Goal: Transaction & Acquisition: Subscribe to service/newsletter

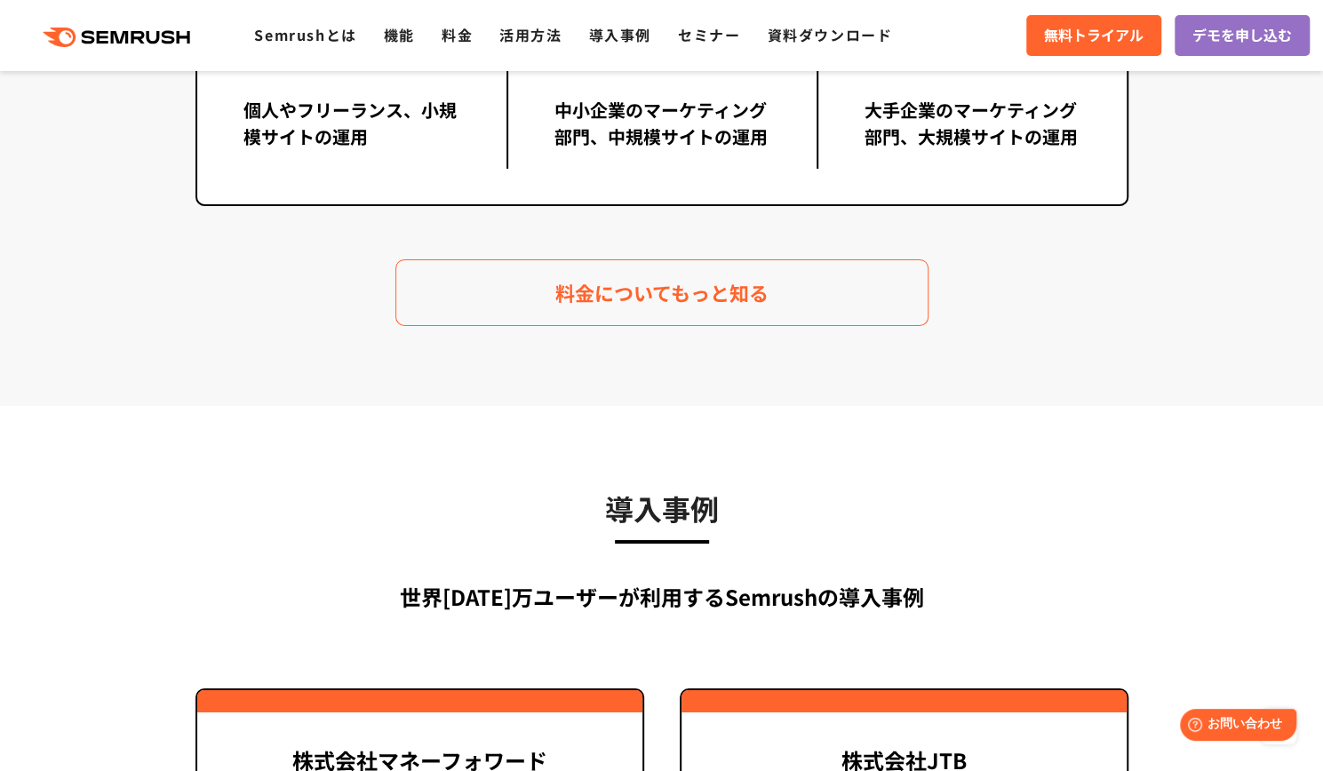
scroll to position [3643, 0]
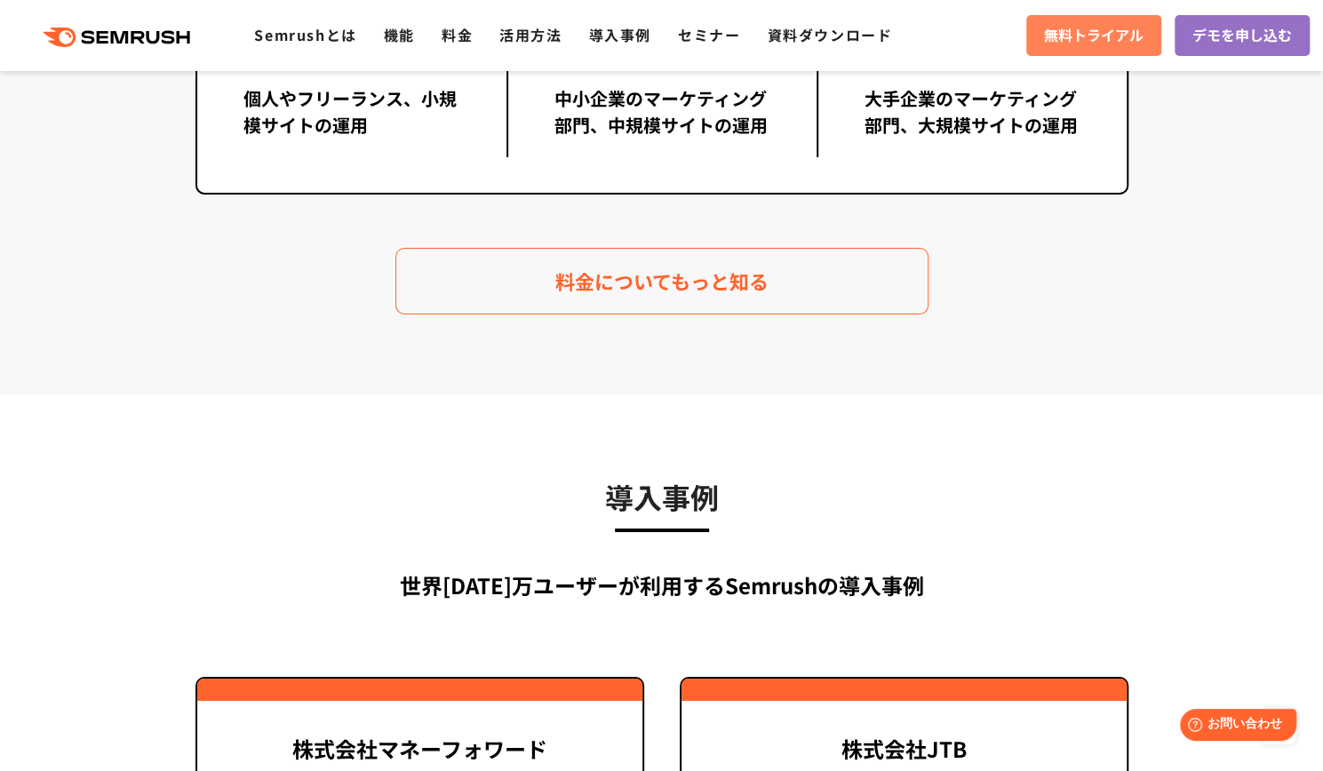
click at [1026, 47] on link "無料トライアル" at bounding box center [1093, 35] width 135 height 41
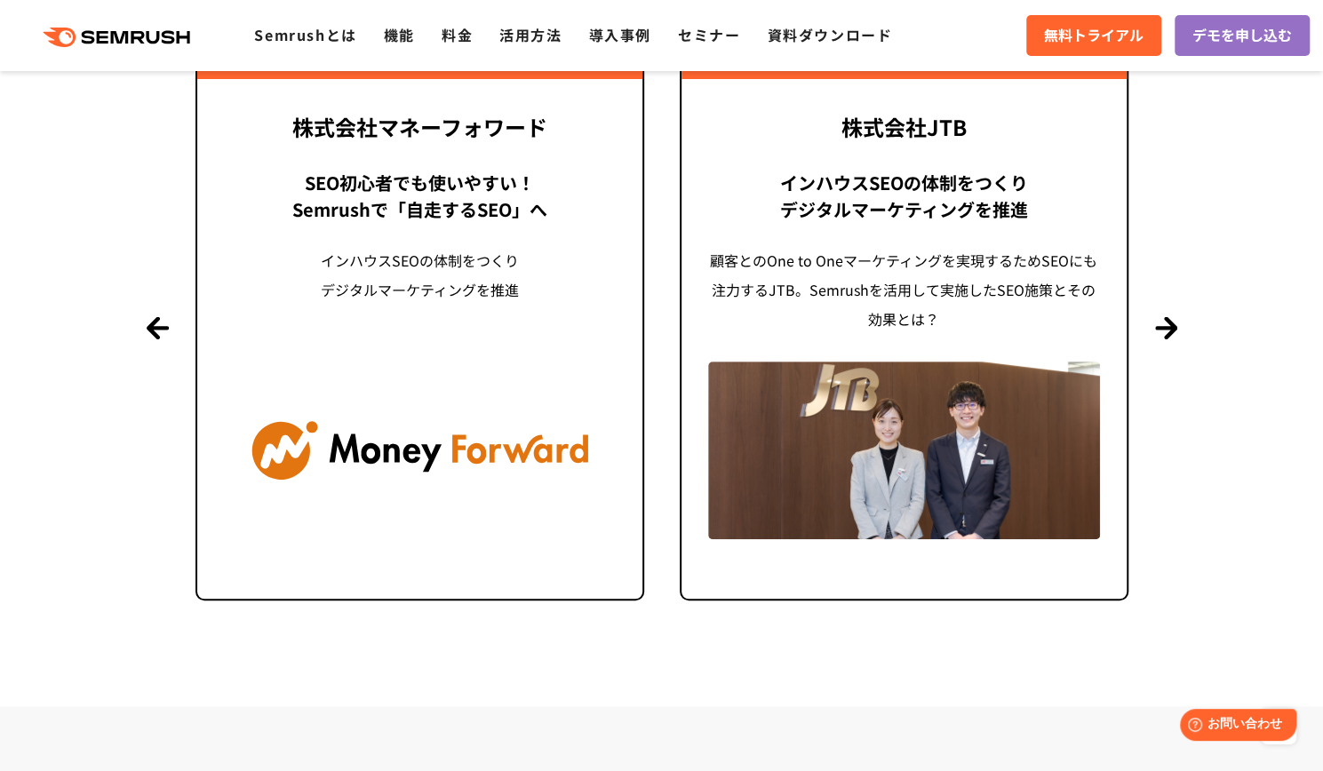
scroll to position [4886, 0]
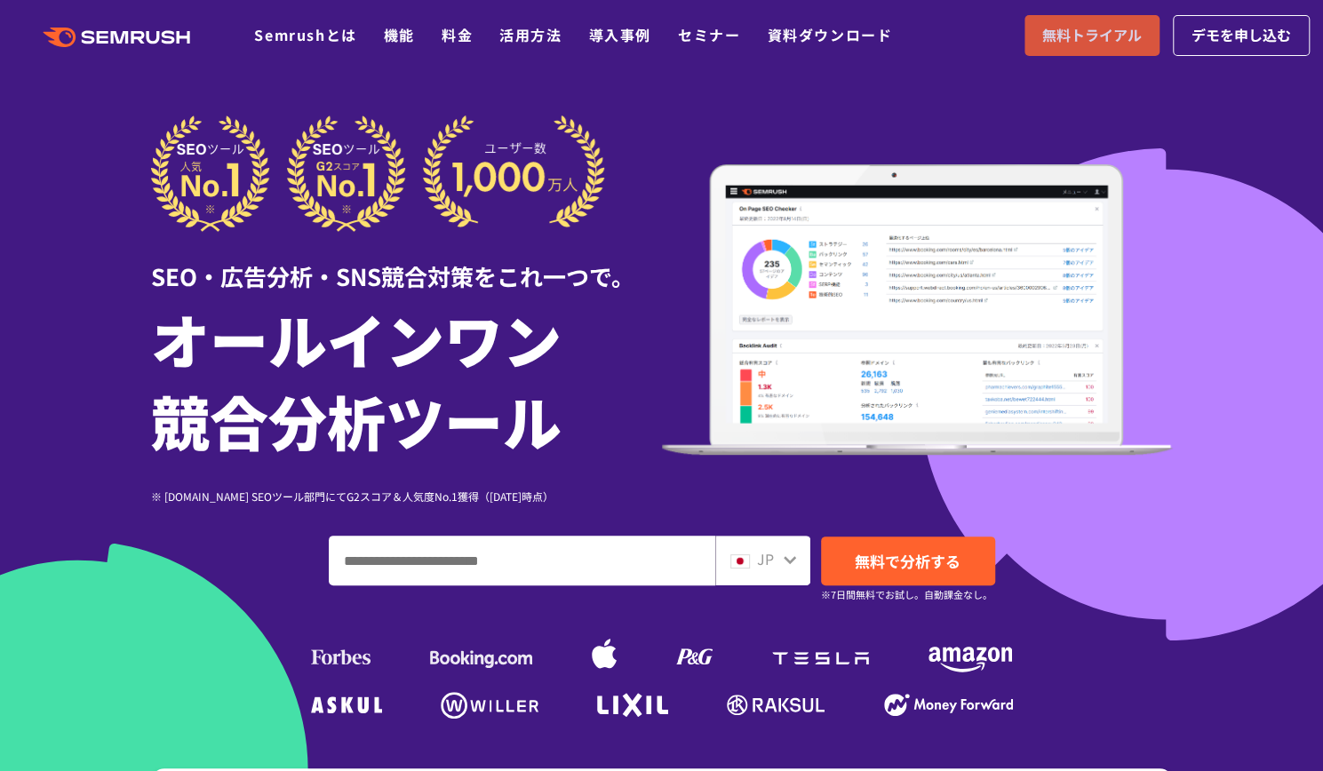
click at [1042, 35] on span "無料トライアル" at bounding box center [1092, 35] width 100 height 23
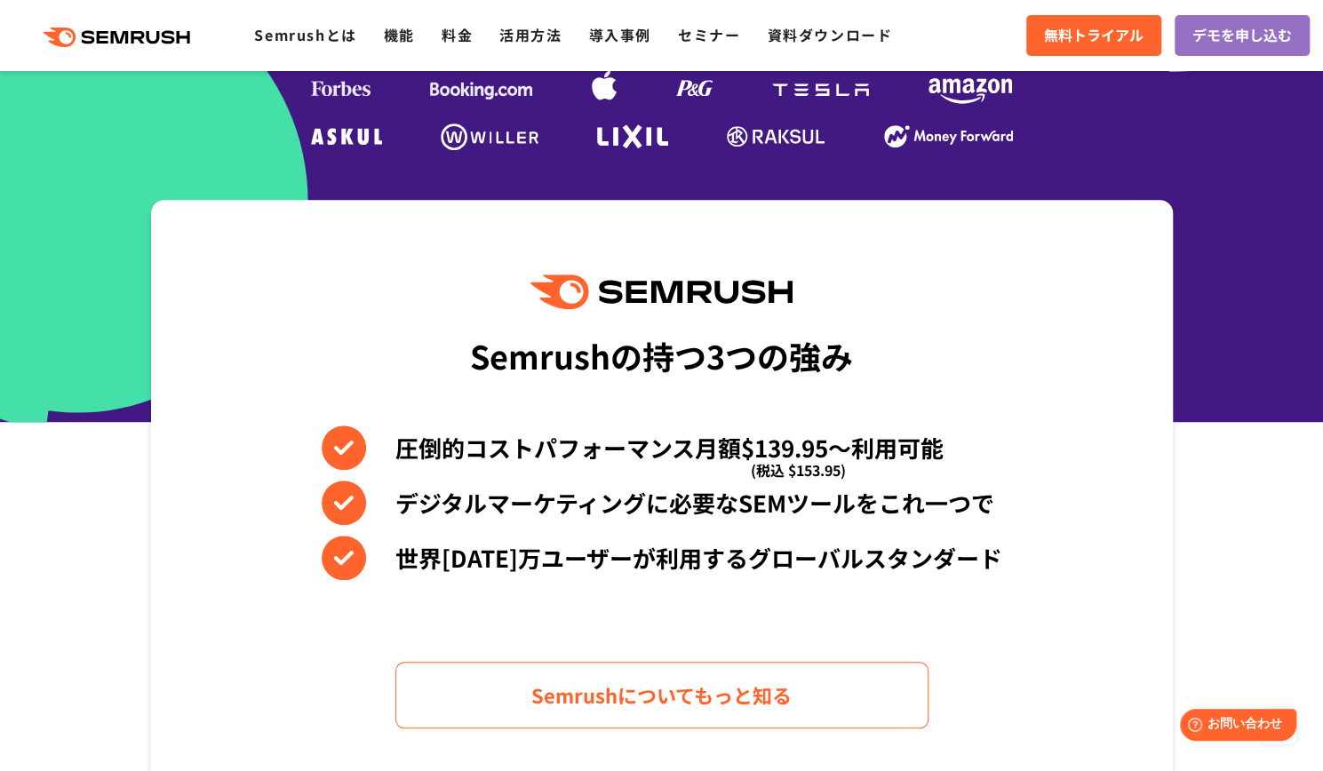
scroll to position [36, 0]
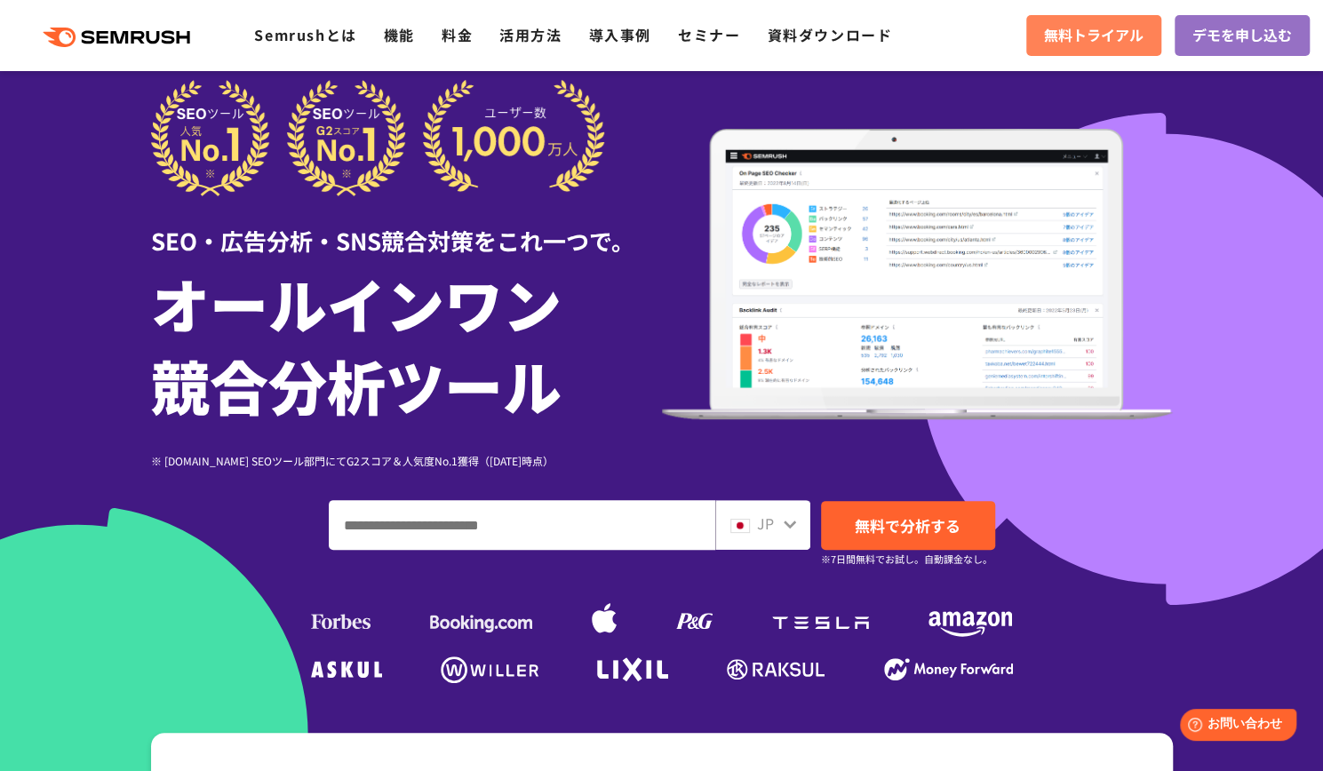
click at [1026, 18] on link "無料トライアル" at bounding box center [1093, 35] width 135 height 41
